Goal: Task Accomplishment & Management: Use online tool/utility

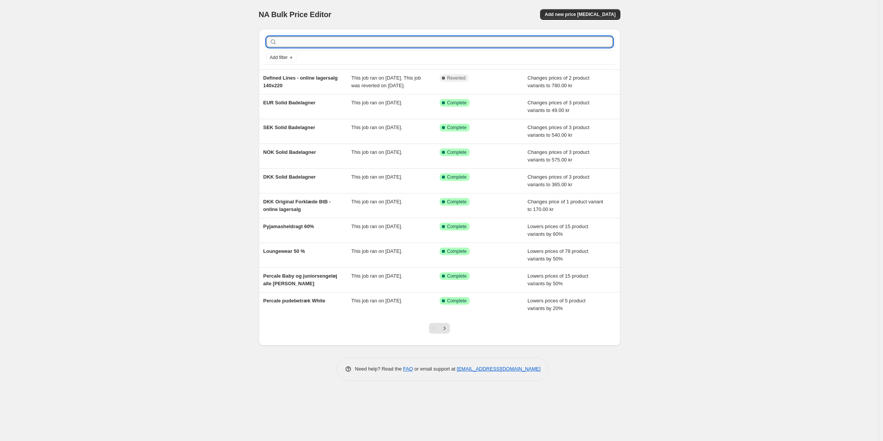
click at [547, 45] on input "text" at bounding box center [446, 42] width 334 height 11
type input "1959"
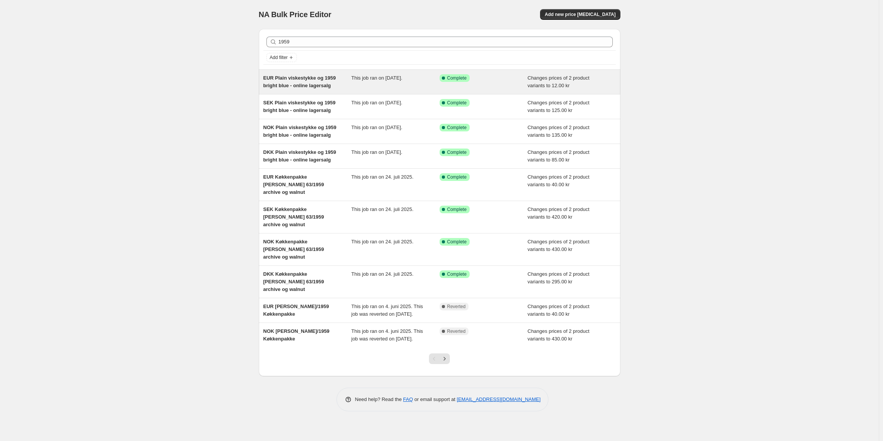
click at [369, 82] on div "This job ran on [DATE]." at bounding box center [395, 81] width 88 height 15
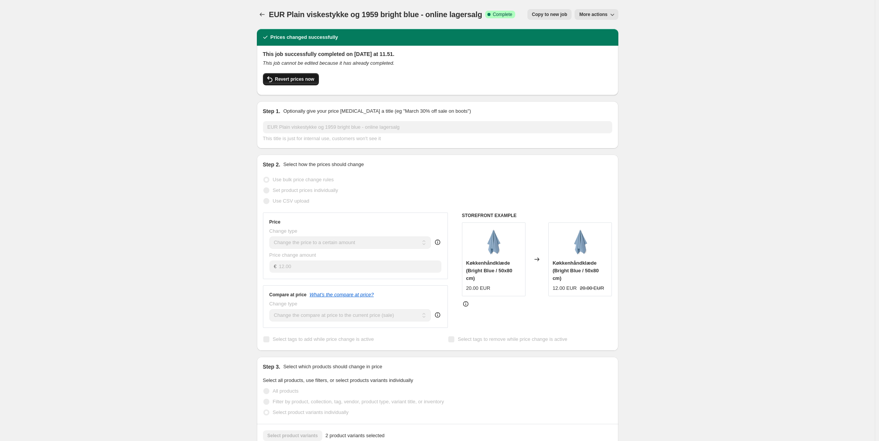
click at [306, 76] on button "Revert prices now" at bounding box center [291, 79] width 56 height 12
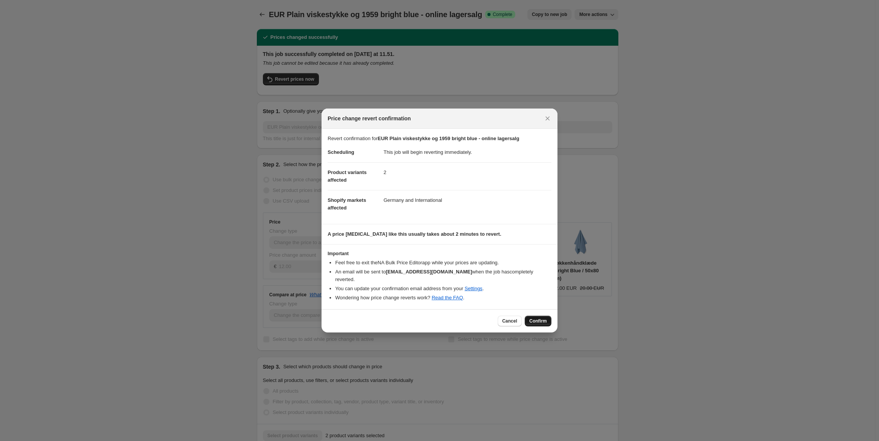
click at [544, 318] on span "Confirm" at bounding box center [538, 321] width 18 height 6
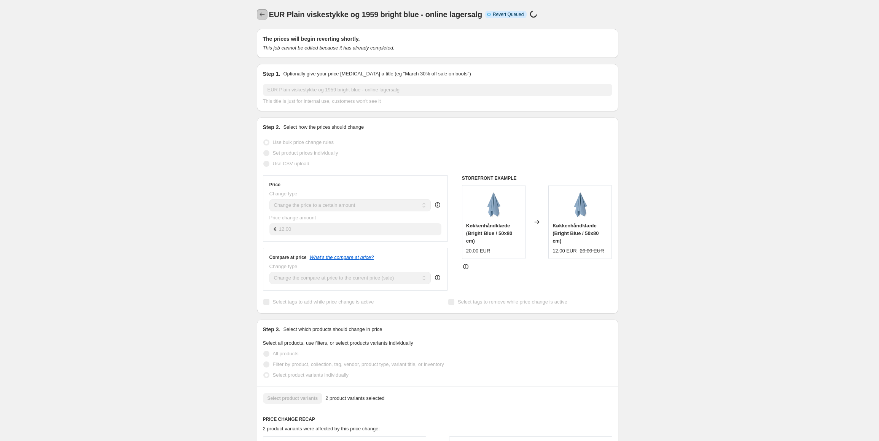
click at [264, 18] on icon "Price change jobs" at bounding box center [262, 15] width 8 height 8
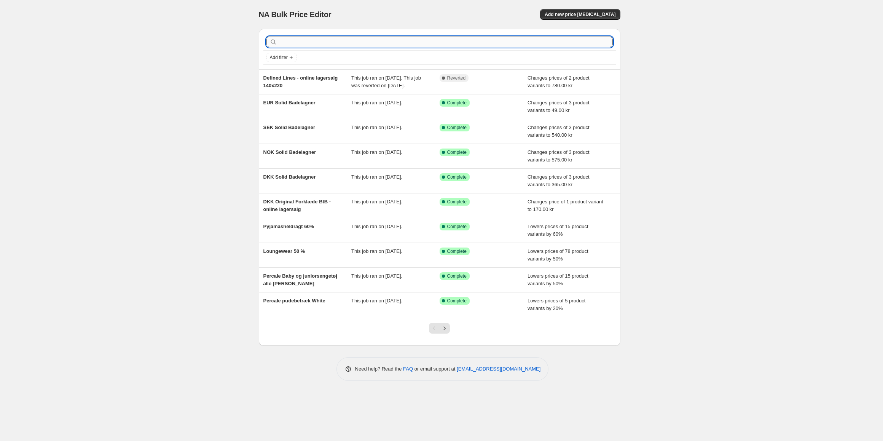
click at [330, 42] on input "text" at bounding box center [446, 42] width 334 height 11
type input "1959"
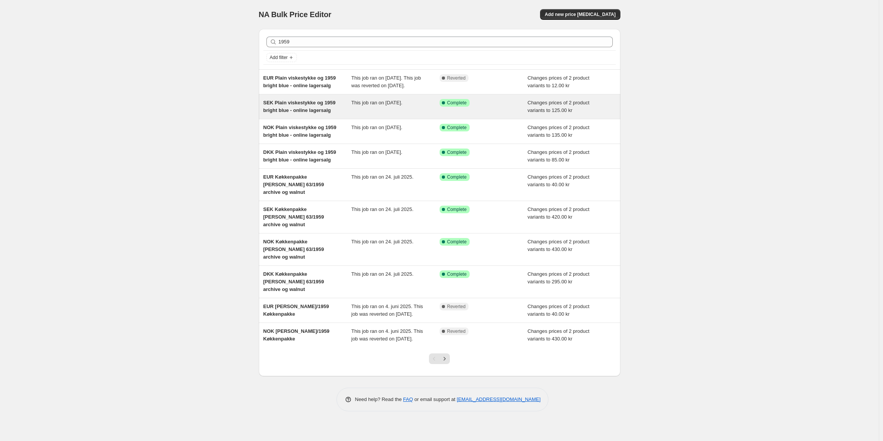
click at [346, 110] on div "SEK Plain viskestykke og 1959 bright blue - online lagersalg" at bounding box center [307, 106] width 88 height 15
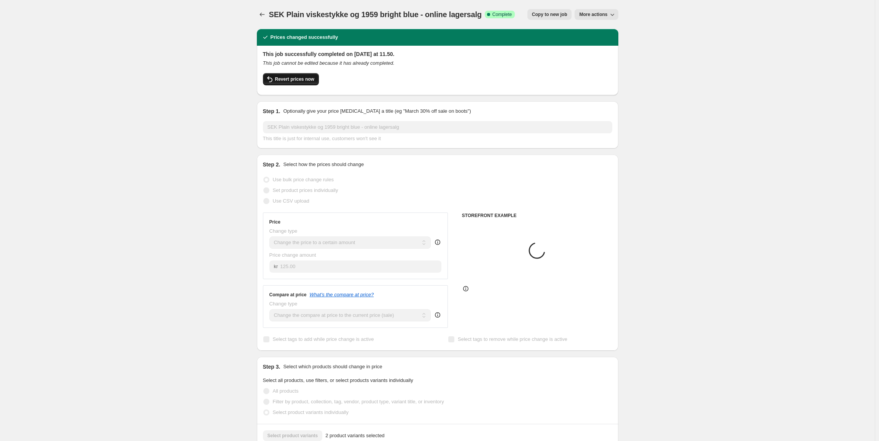
click at [296, 83] on button "Revert prices now" at bounding box center [291, 79] width 56 height 12
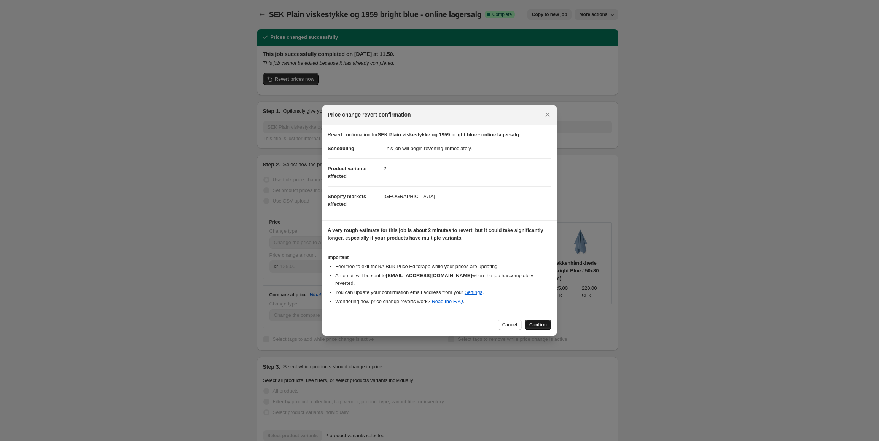
click at [530, 319] on button "Confirm" at bounding box center [538, 324] width 27 height 11
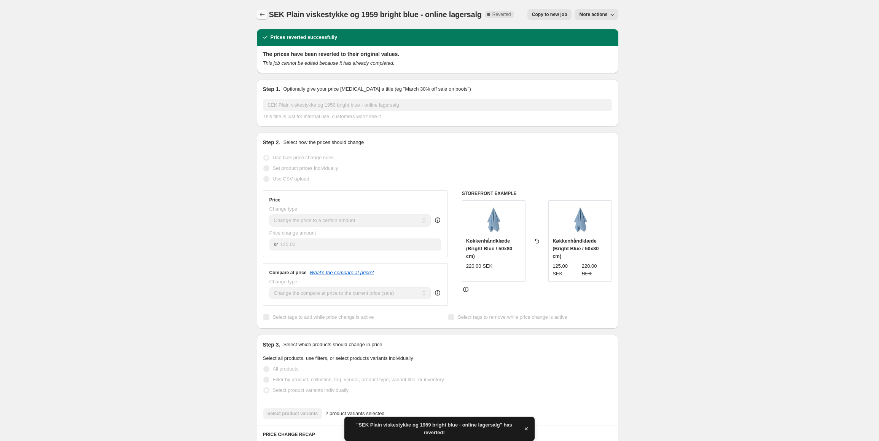
click at [260, 14] on icon "Price change jobs" at bounding box center [262, 15] width 8 height 8
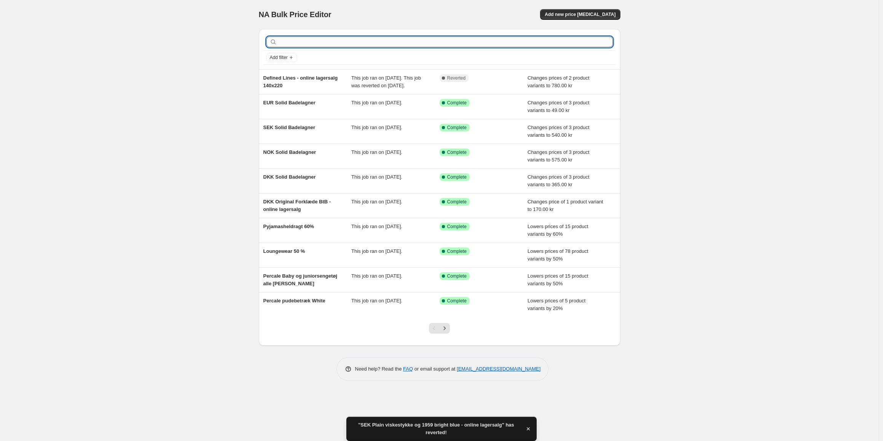
click at [392, 43] on input "text" at bounding box center [446, 42] width 334 height 11
type input "1959"
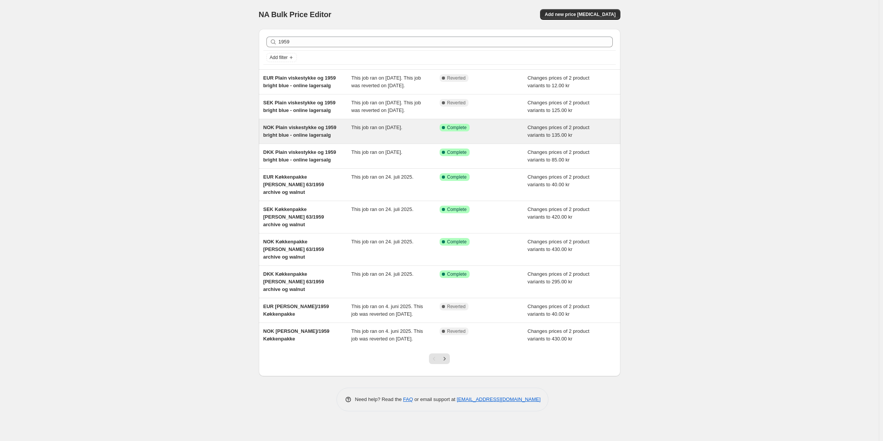
click at [346, 139] on div "NOK Plain viskestykke og 1959 bright blue - online lagersalg" at bounding box center [307, 131] width 88 height 15
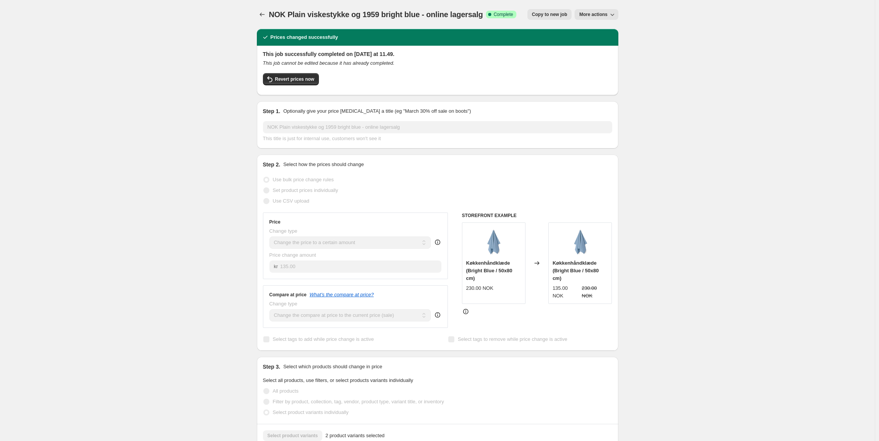
click at [281, 73] on div "This job successfully completed on [DATE] at 11.49. This job cannot be edited b…" at bounding box center [437, 69] width 349 height 39
click at [293, 85] on button "Revert prices now" at bounding box center [291, 79] width 56 height 12
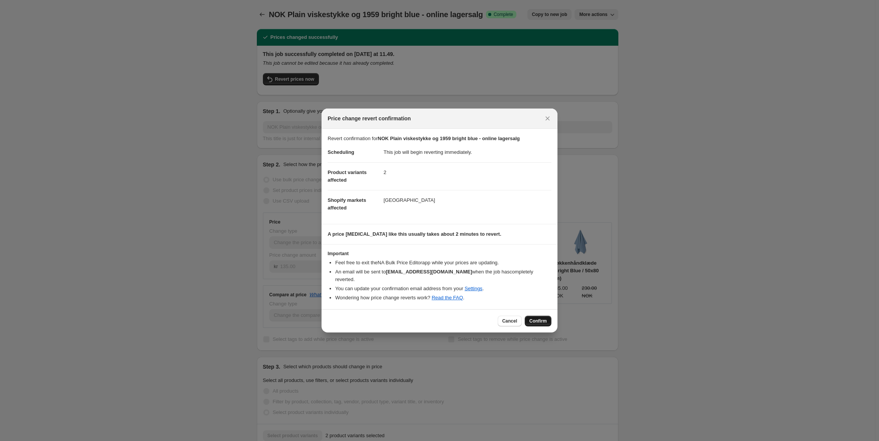
click at [530, 317] on button "Confirm" at bounding box center [538, 320] width 27 height 11
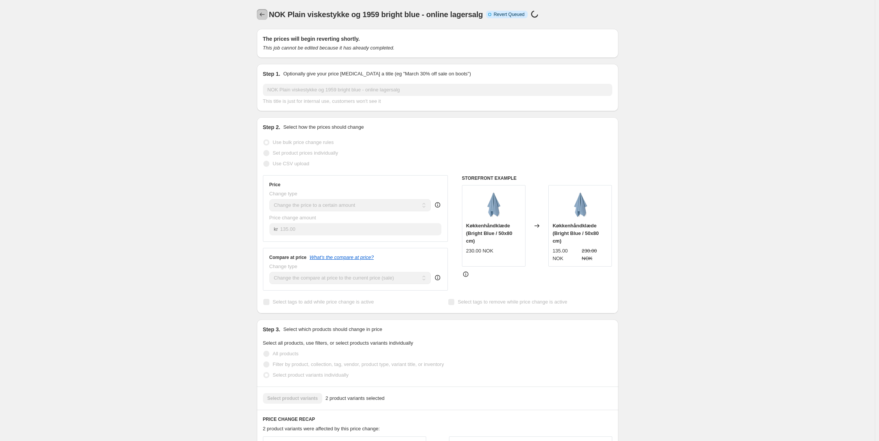
click at [263, 12] on icon "Price change jobs" at bounding box center [262, 15] width 8 height 8
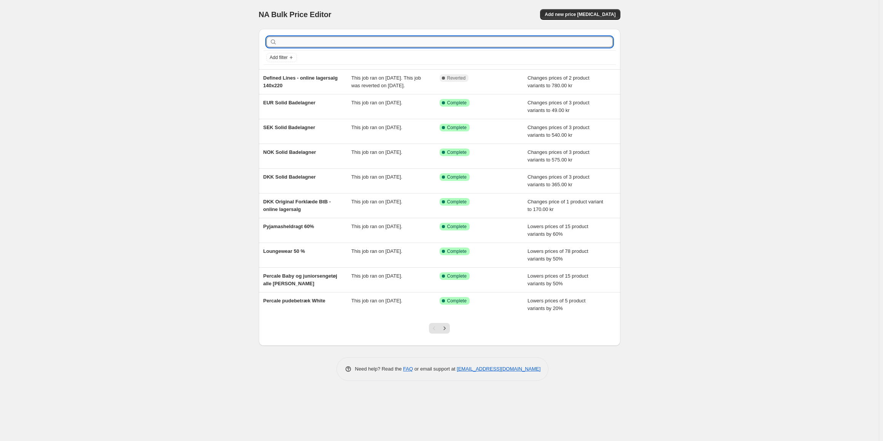
click at [506, 42] on input "text" at bounding box center [446, 42] width 334 height 11
type input "1959"
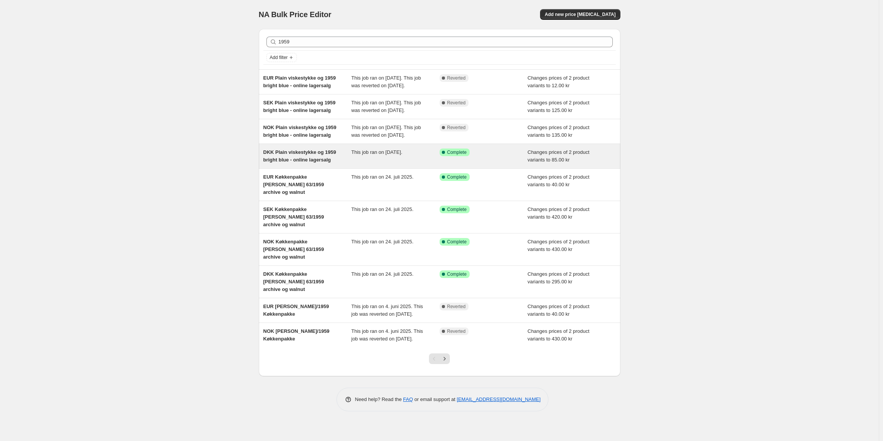
click at [325, 162] on span "DKK Plain viskestykke og 1959 bright blue - online lagersalg" at bounding box center [299, 155] width 73 height 13
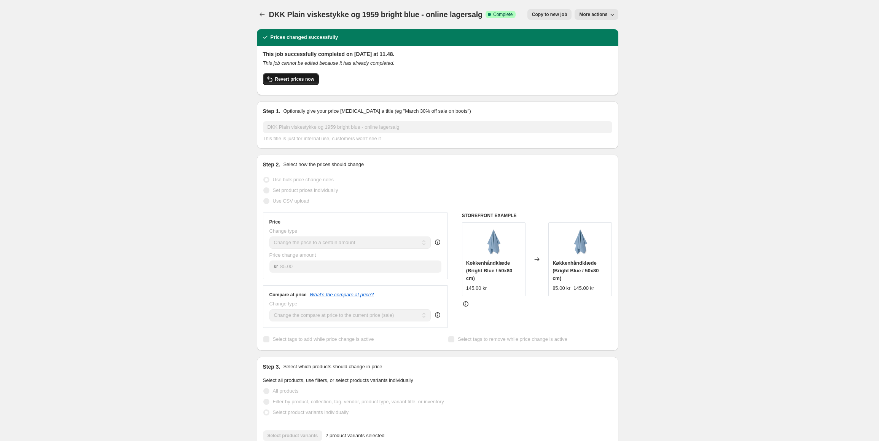
click at [309, 78] on span "Revert prices now" at bounding box center [294, 79] width 39 height 6
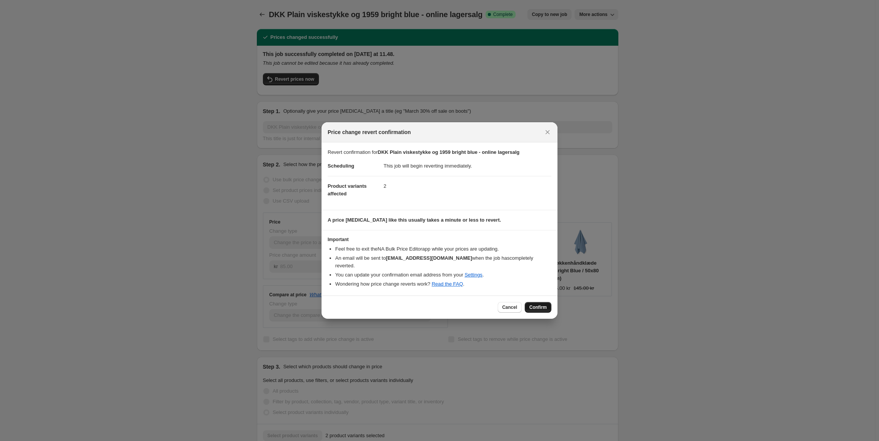
click at [535, 304] on span "Confirm" at bounding box center [538, 307] width 18 height 6
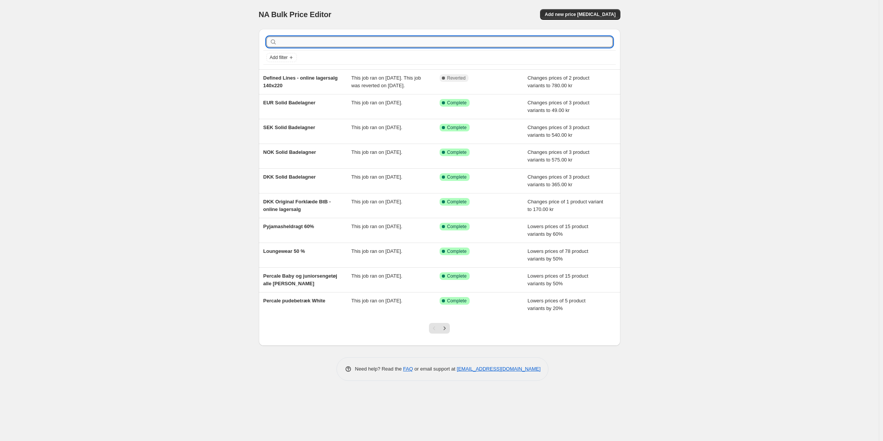
click at [350, 39] on input "text" at bounding box center [446, 42] width 334 height 11
type input "1959"
